Goal: Transaction & Acquisition: Purchase product/service

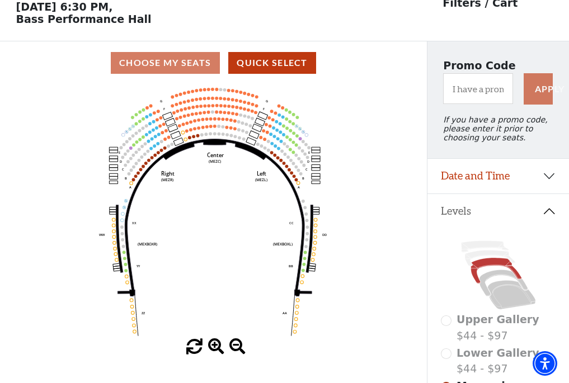
scroll to position [52, 0]
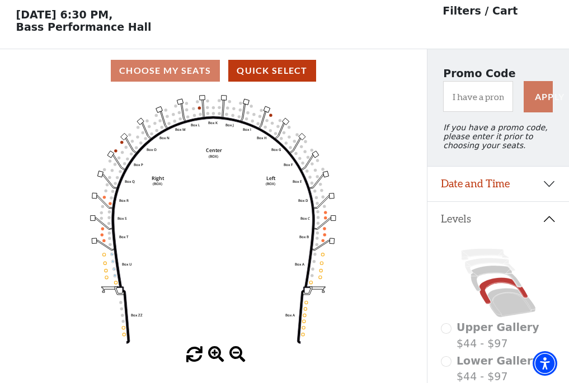
scroll to position [52, 0]
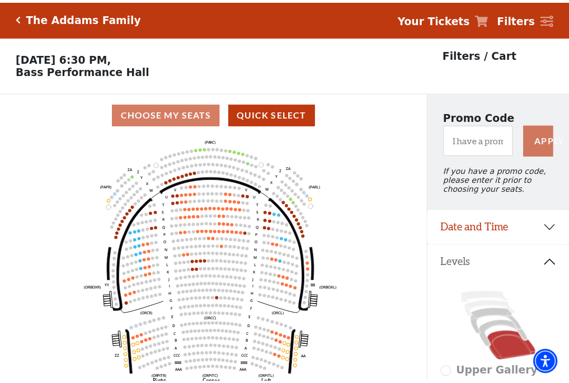
scroll to position [52, 0]
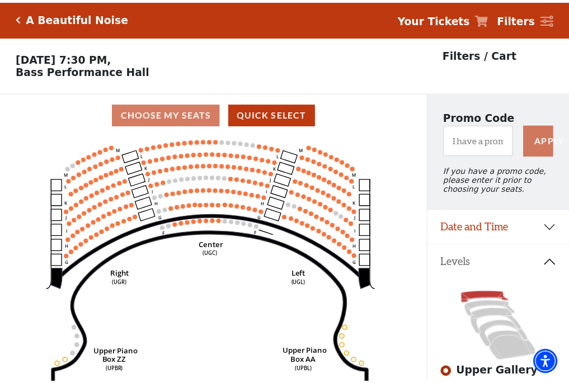
scroll to position [52, 0]
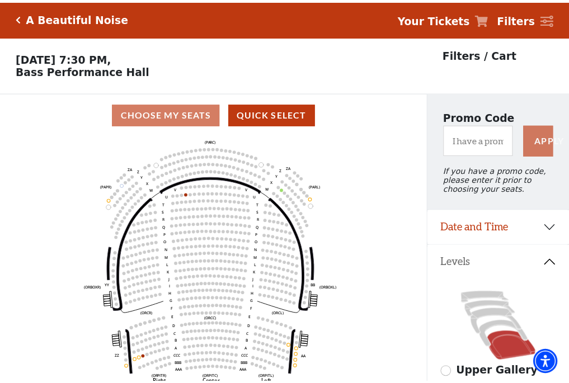
scroll to position [52, 0]
